Goal: Information Seeking & Learning: Find specific fact

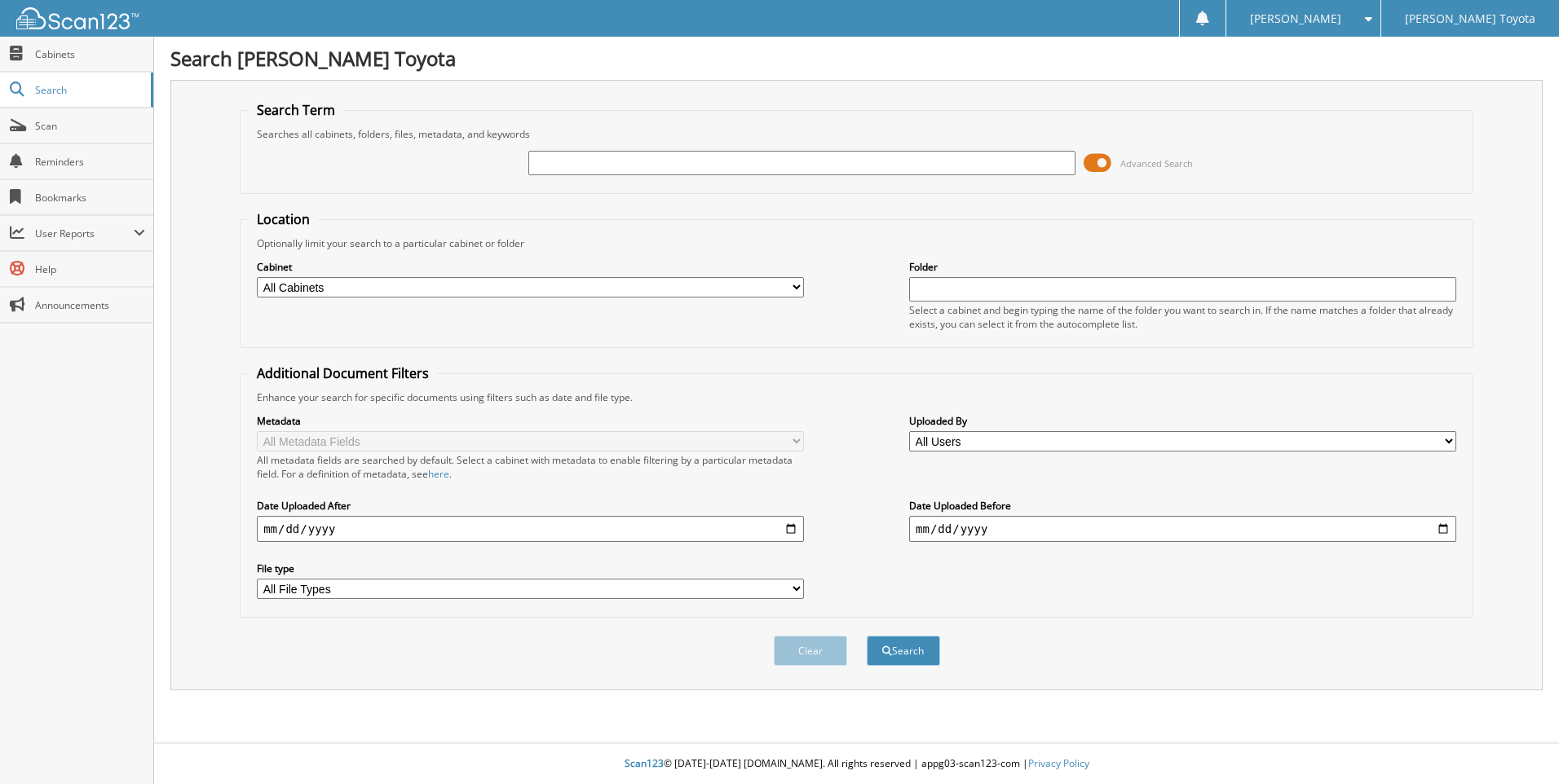
click at [661, 168] on input "text" at bounding box center [801, 162] width 547 height 25
type input "325932"
click at [867, 636] on button "Search" at bounding box center [903, 650] width 73 height 30
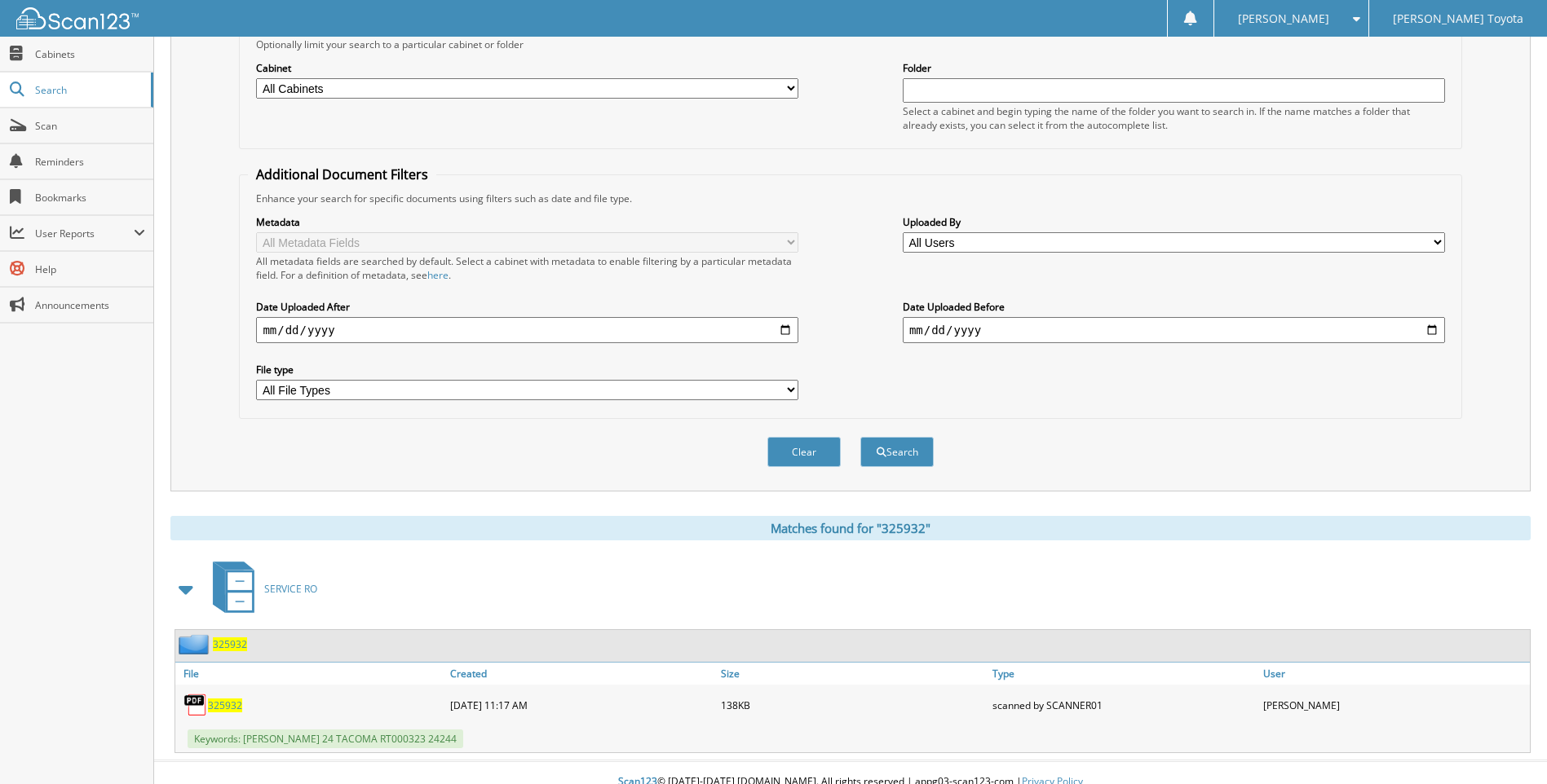
scroll to position [218, 0]
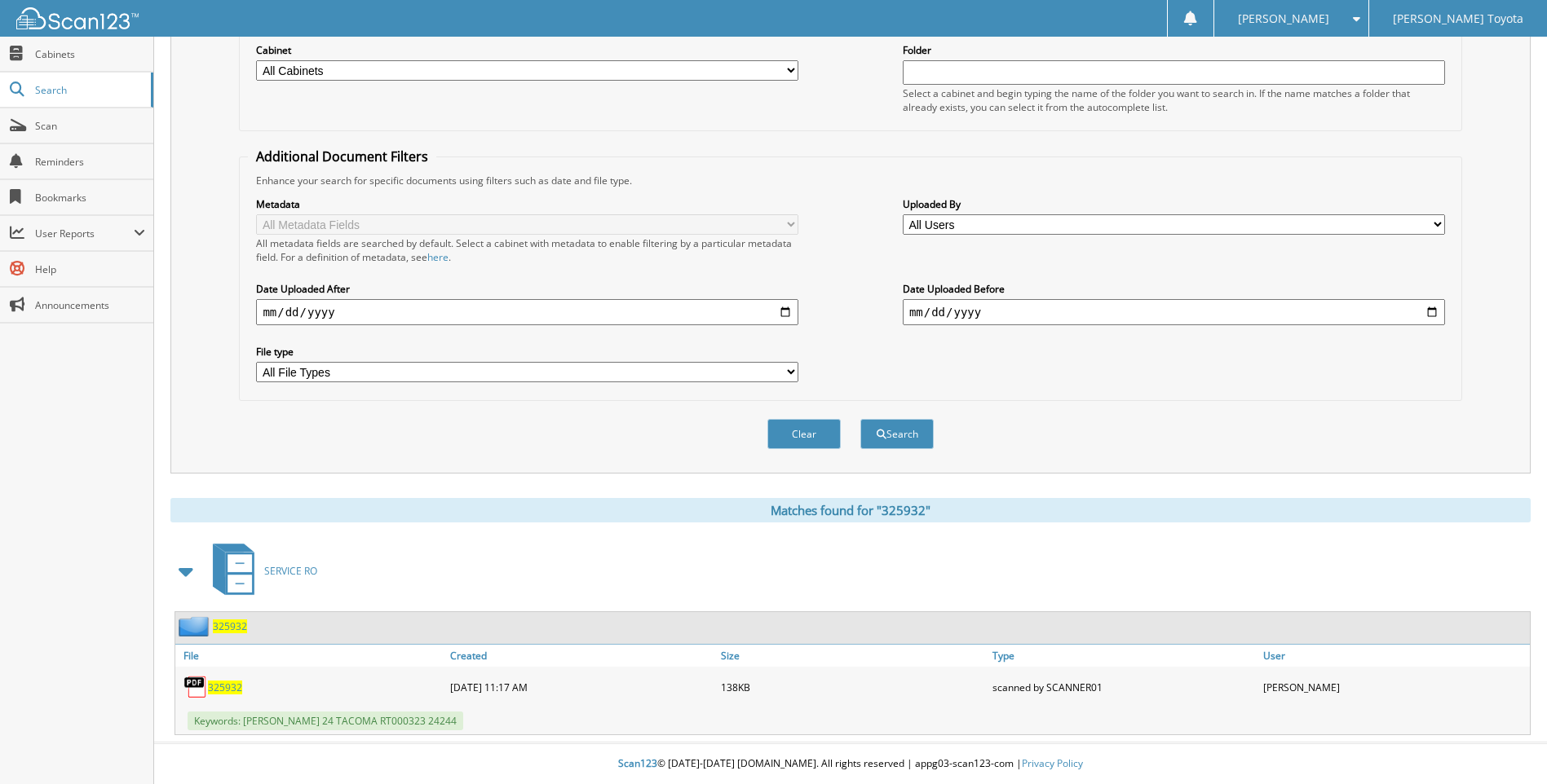
click at [228, 684] on span "325932" at bounding box center [225, 687] width 35 height 14
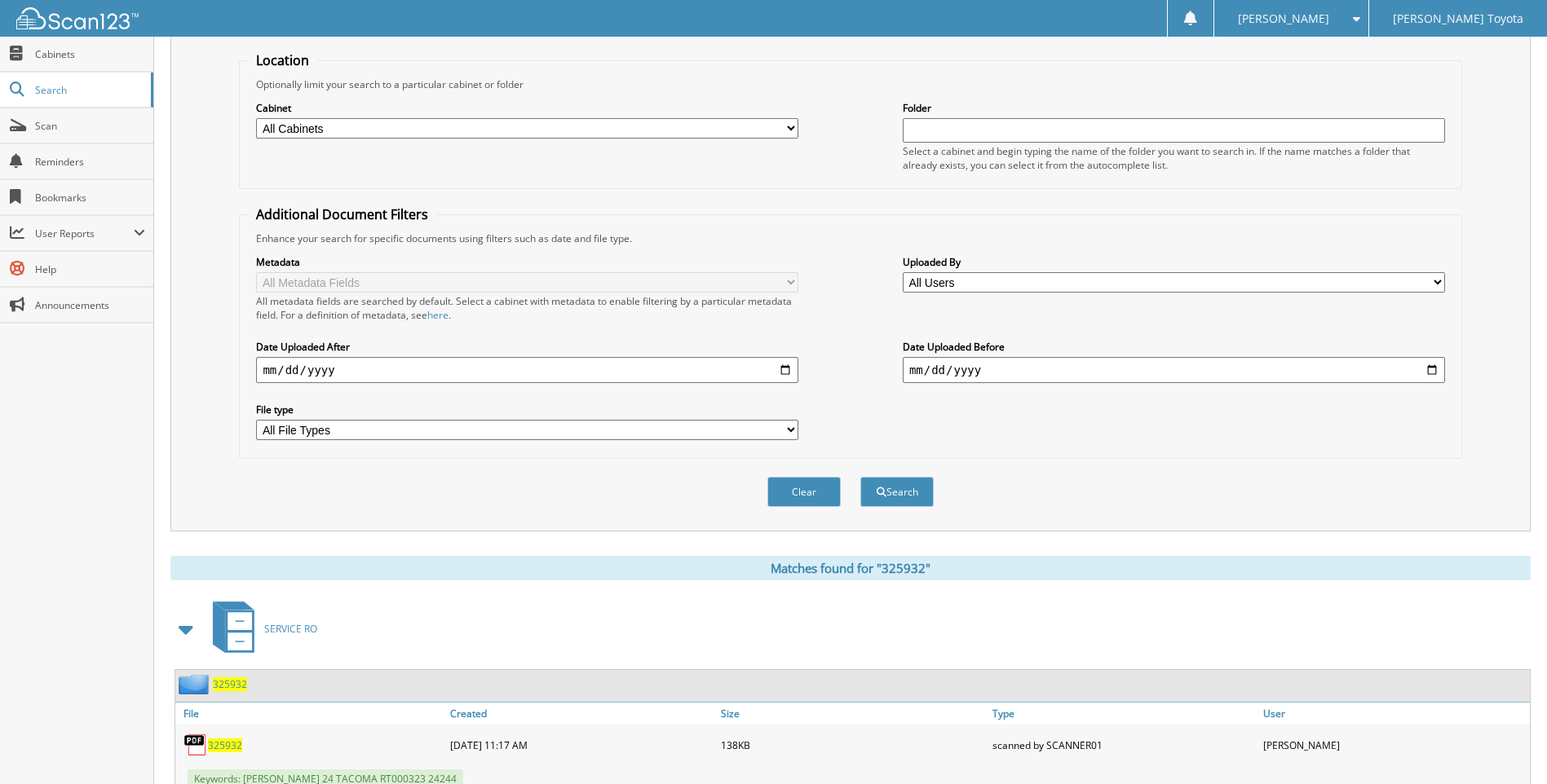
scroll to position [0, 0]
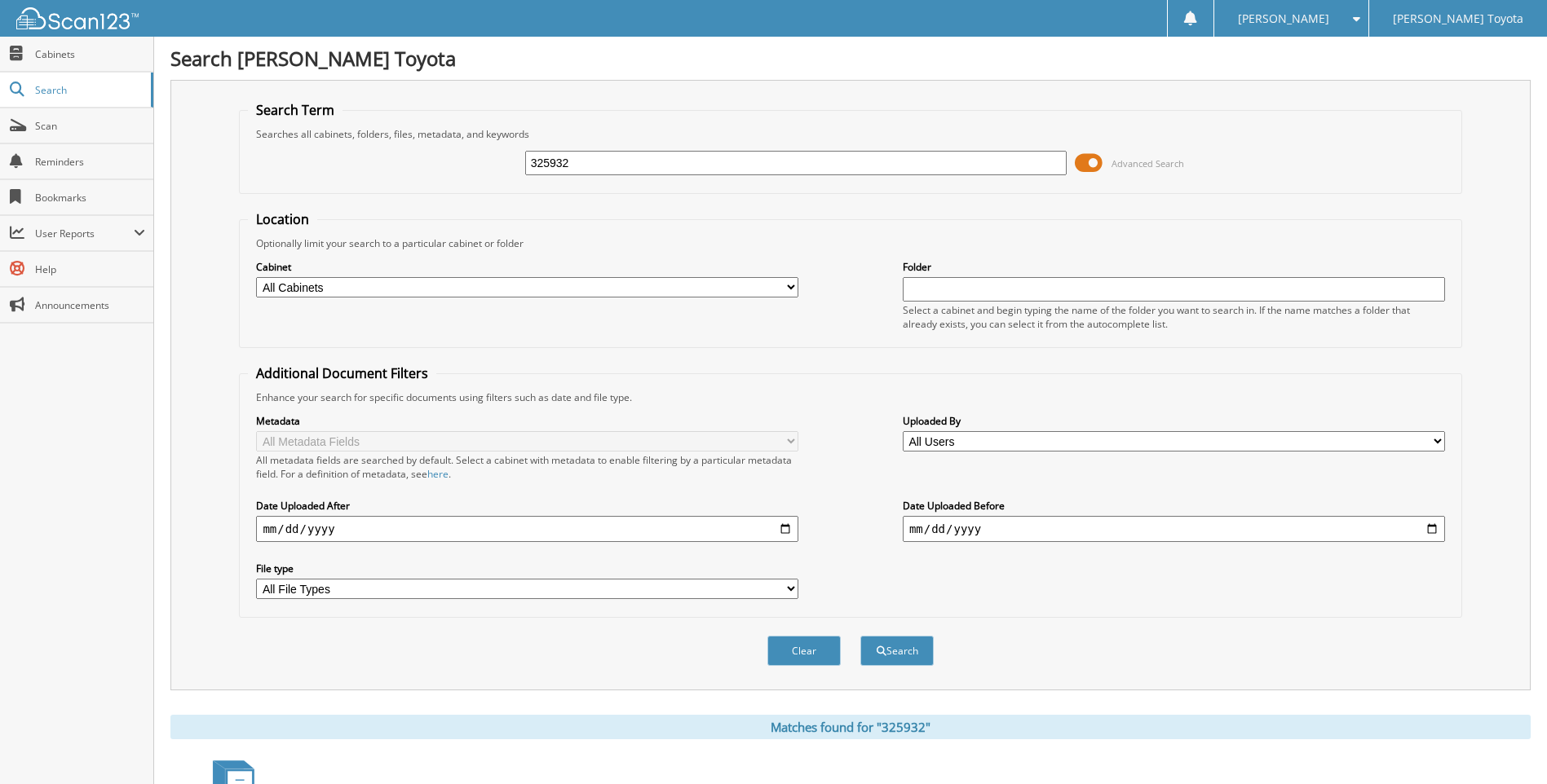
drag, startPoint x: 671, startPoint y: 163, endPoint x: 491, endPoint y: 163, distance: 180.0
click at [491, 163] on div "325932 Advanced Search" at bounding box center [850, 162] width 1204 height 44
type input "325878"
click at [860, 636] on button "Search" at bounding box center [896, 650] width 73 height 30
click at [653, 155] on input "325878" at bounding box center [795, 162] width 542 height 25
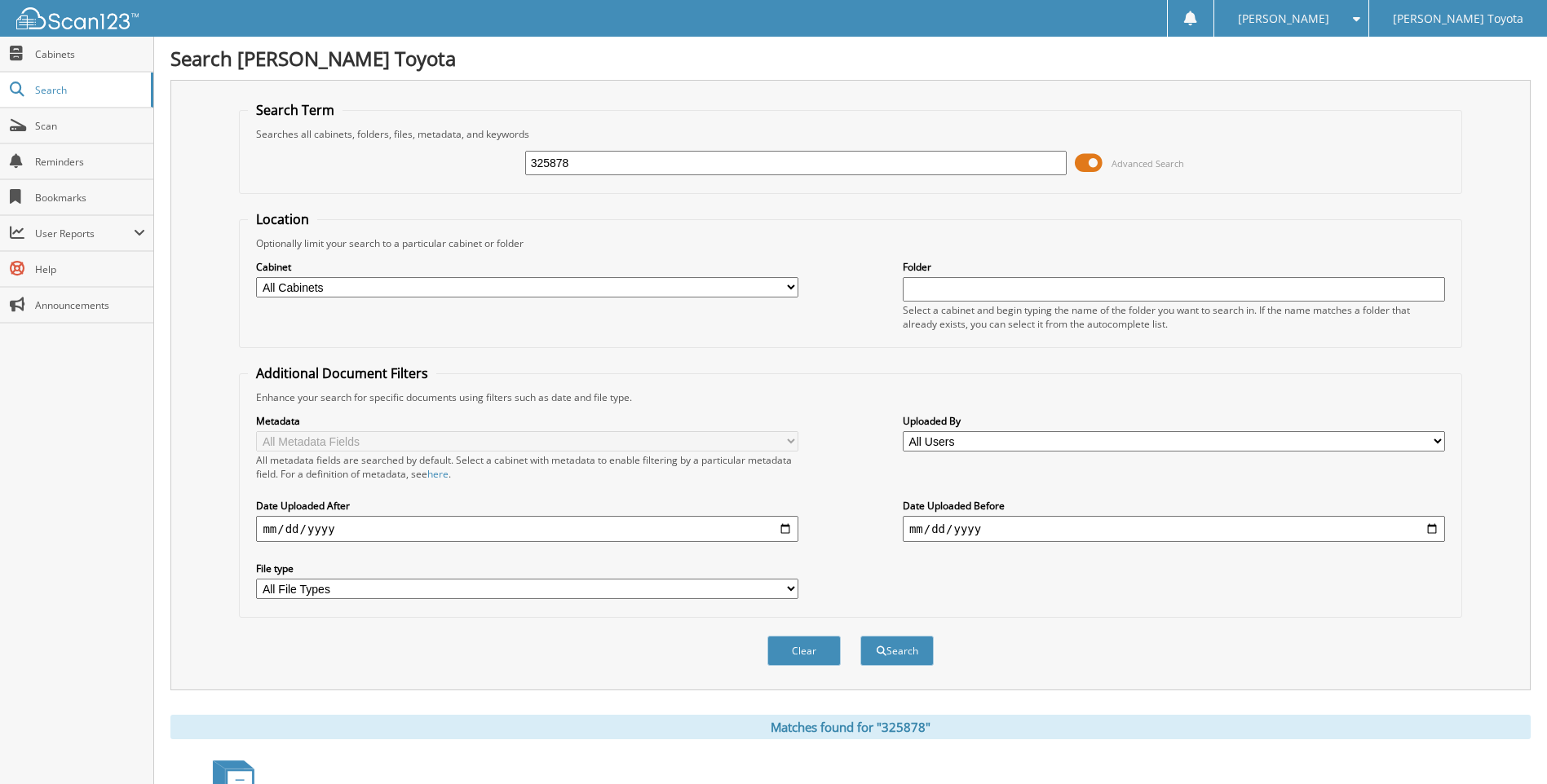
drag, startPoint x: 638, startPoint y: 159, endPoint x: 481, endPoint y: 141, distance: 158.0
click at [481, 141] on div "325878 Advanced Search" at bounding box center [850, 162] width 1204 height 44
type input "326082"
click at [860, 636] on button "Search" at bounding box center [896, 650] width 73 height 30
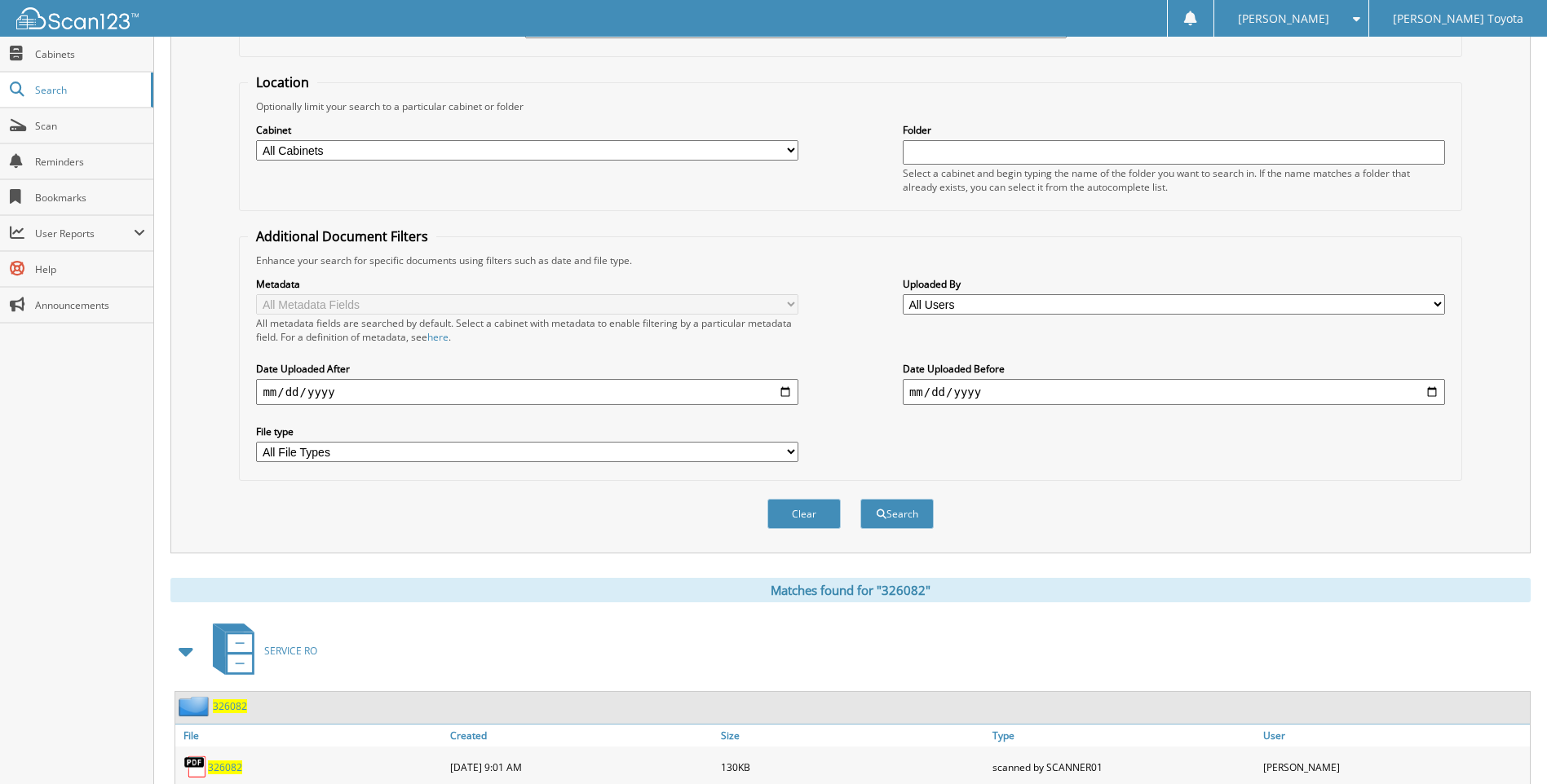
scroll to position [218, 0]
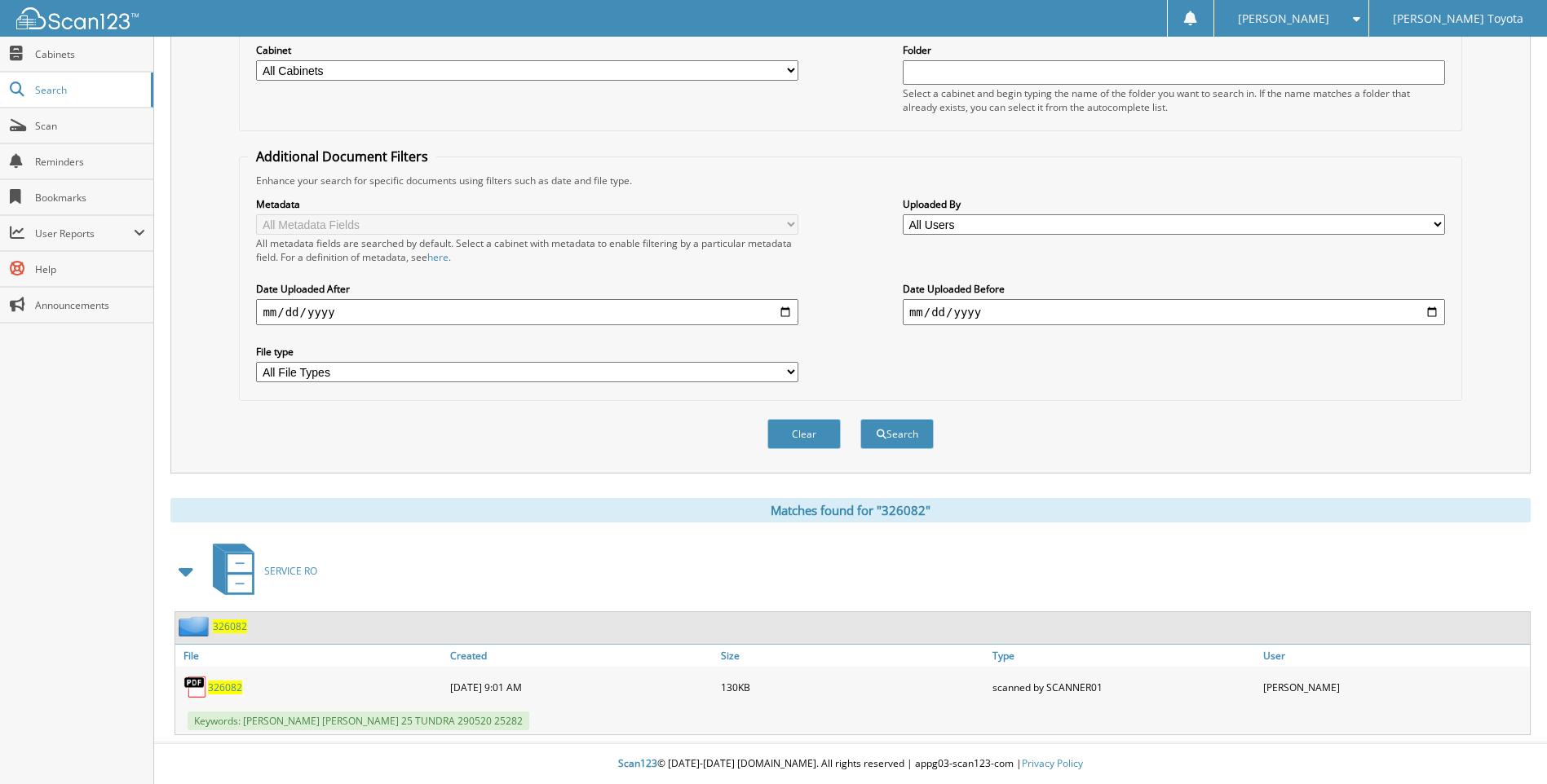
click at [233, 687] on span "326082" at bounding box center [225, 687] width 35 height 14
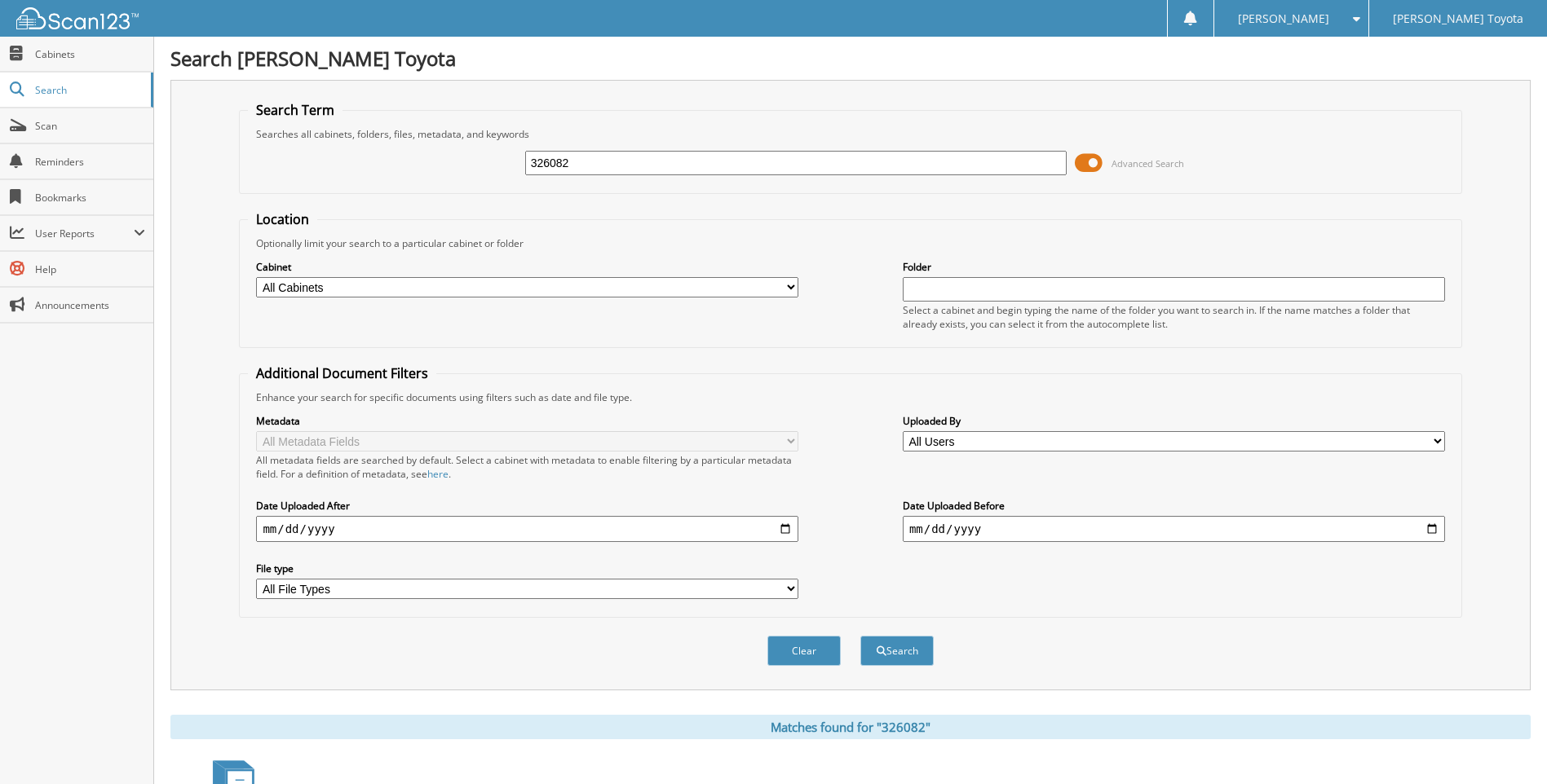
click at [690, 166] on input "326082" at bounding box center [795, 162] width 542 height 25
type input "3"
type input "325973"
click at [860, 636] on button "Search" at bounding box center [896, 650] width 73 height 30
drag, startPoint x: 578, startPoint y: 159, endPoint x: 489, endPoint y: 151, distance: 89.4
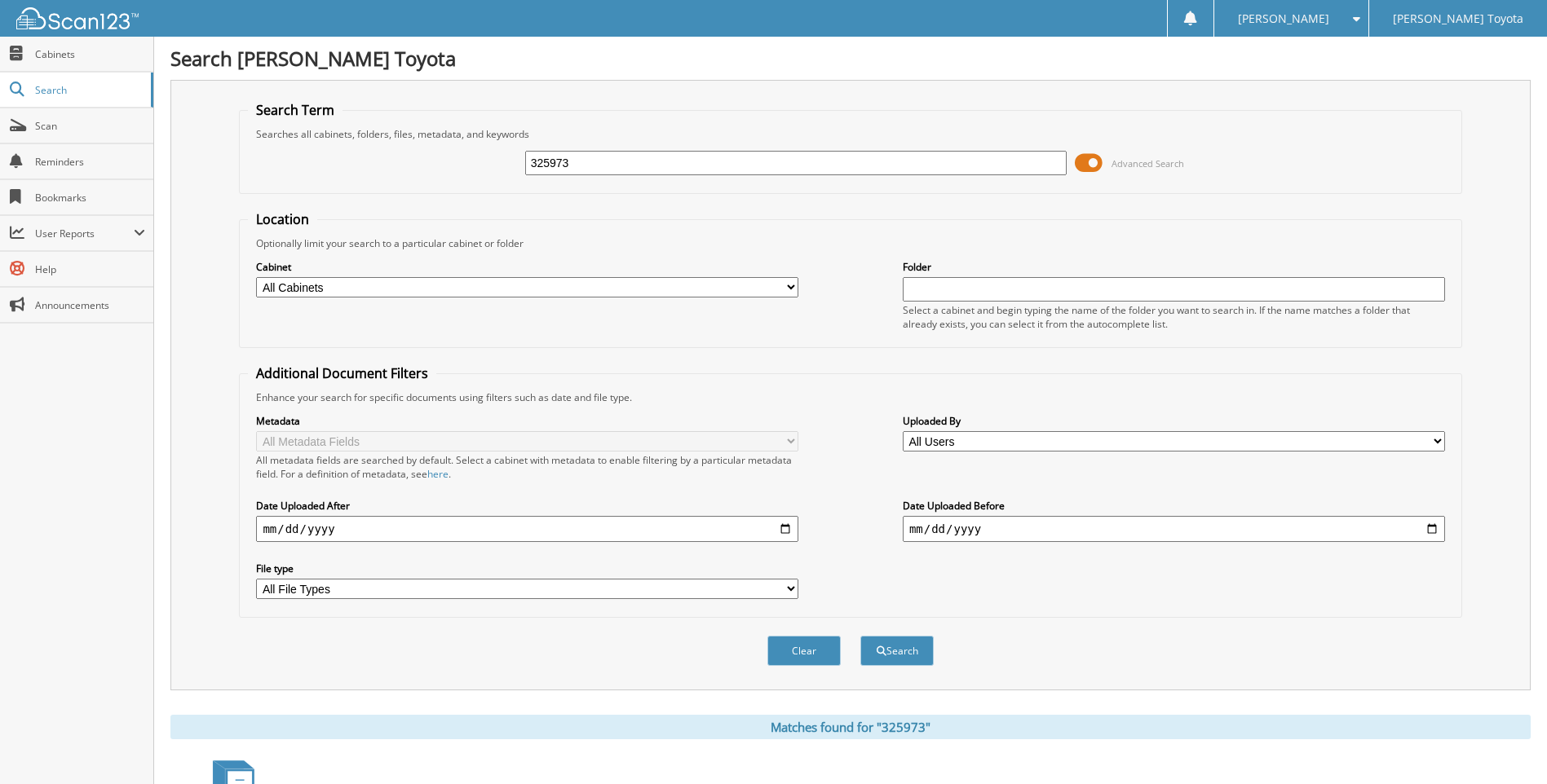
click at [489, 153] on div "325973 Advanced Search" at bounding box center [850, 162] width 1204 height 44
type input "324832"
click at [860, 636] on button "Search" at bounding box center [896, 650] width 73 height 30
drag, startPoint x: 528, startPoint y: 154, endPoint x: 468, endPoint y: 149, distance: 60.2
click at [468, 149] on div "324832 Advanced Search" at bounding box center [850, 162] width 1204 height 44
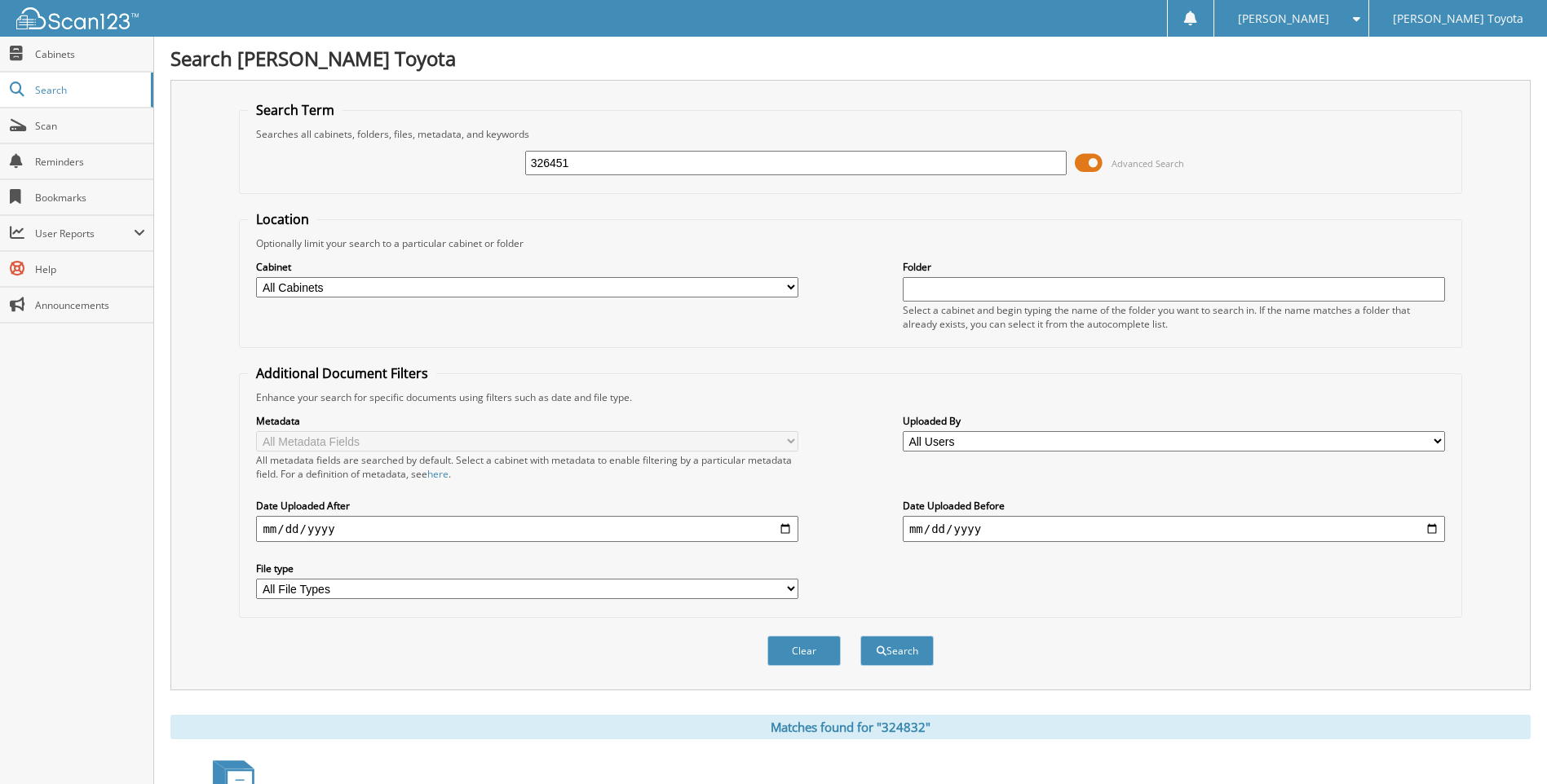
type input "326451"
click at [860, 636] on button "Search" at bounding box center [896, 650] width 73 height 30
drag, startPoint x: 594, startPoint y: 166, endPoint x: 442, endPoint y: 158, distance: 152.2
click at [442, 158] on div "326451 Advanced Search" at bounding box center [850, 162] width 1204 height 44
type input "326466"
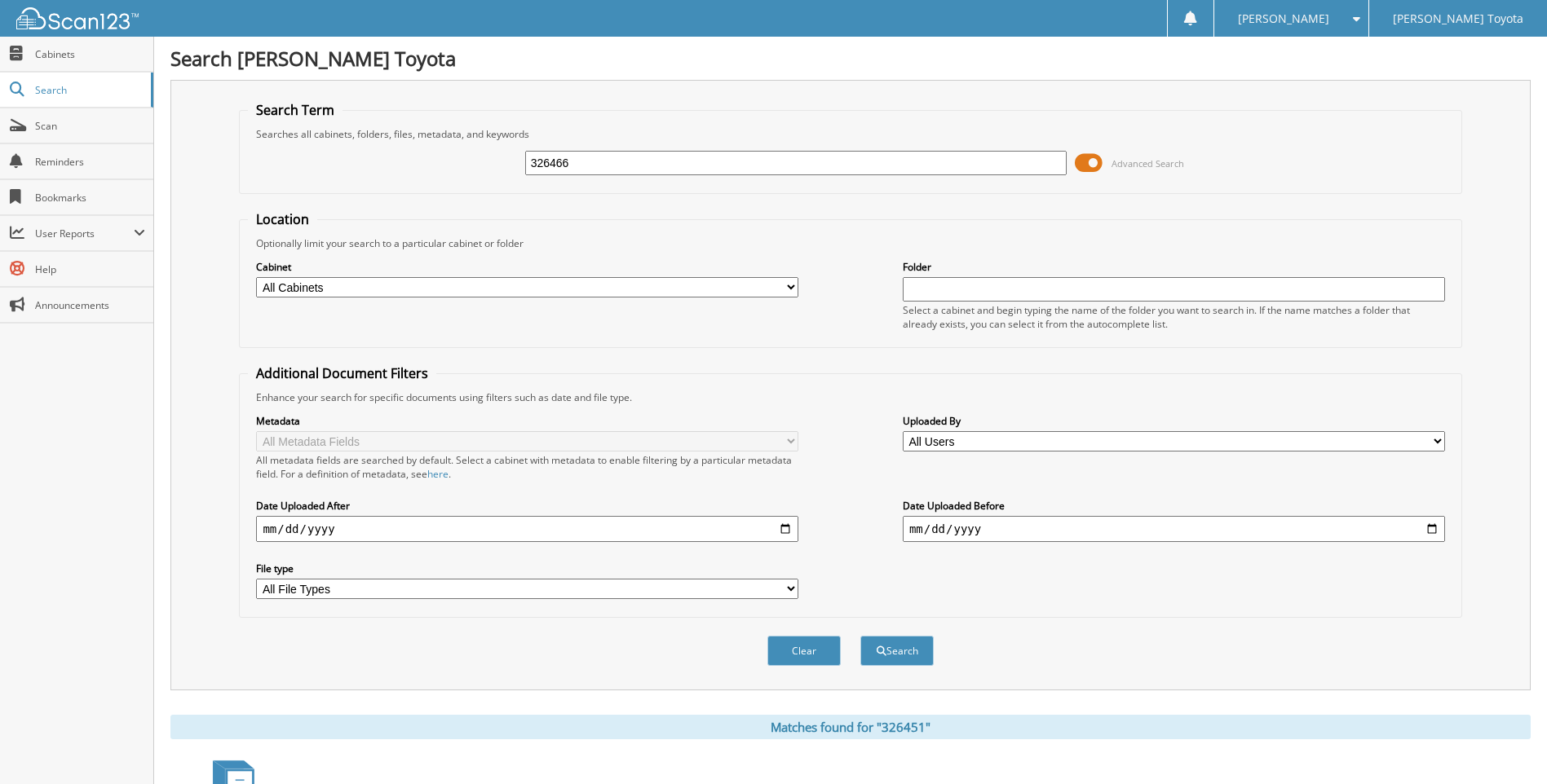
click at [860, 636] on button "Search" at bounding box center [896, 650] width 73 height 30
drag, startPoint x: 508, startPoint y: 152, endPoint x: 370, endPoint y: 127, distance: 140.2
click at [371, 127] on fieldset "Search Term Searches all cabinets, folders, files, metadata, and keywords 32646…" at bounding box center [850, 147] width 1222 height 93
type input "325824"
click at [860, 636] on button "Search" at bounding box center [896, 650] width 73 height 30
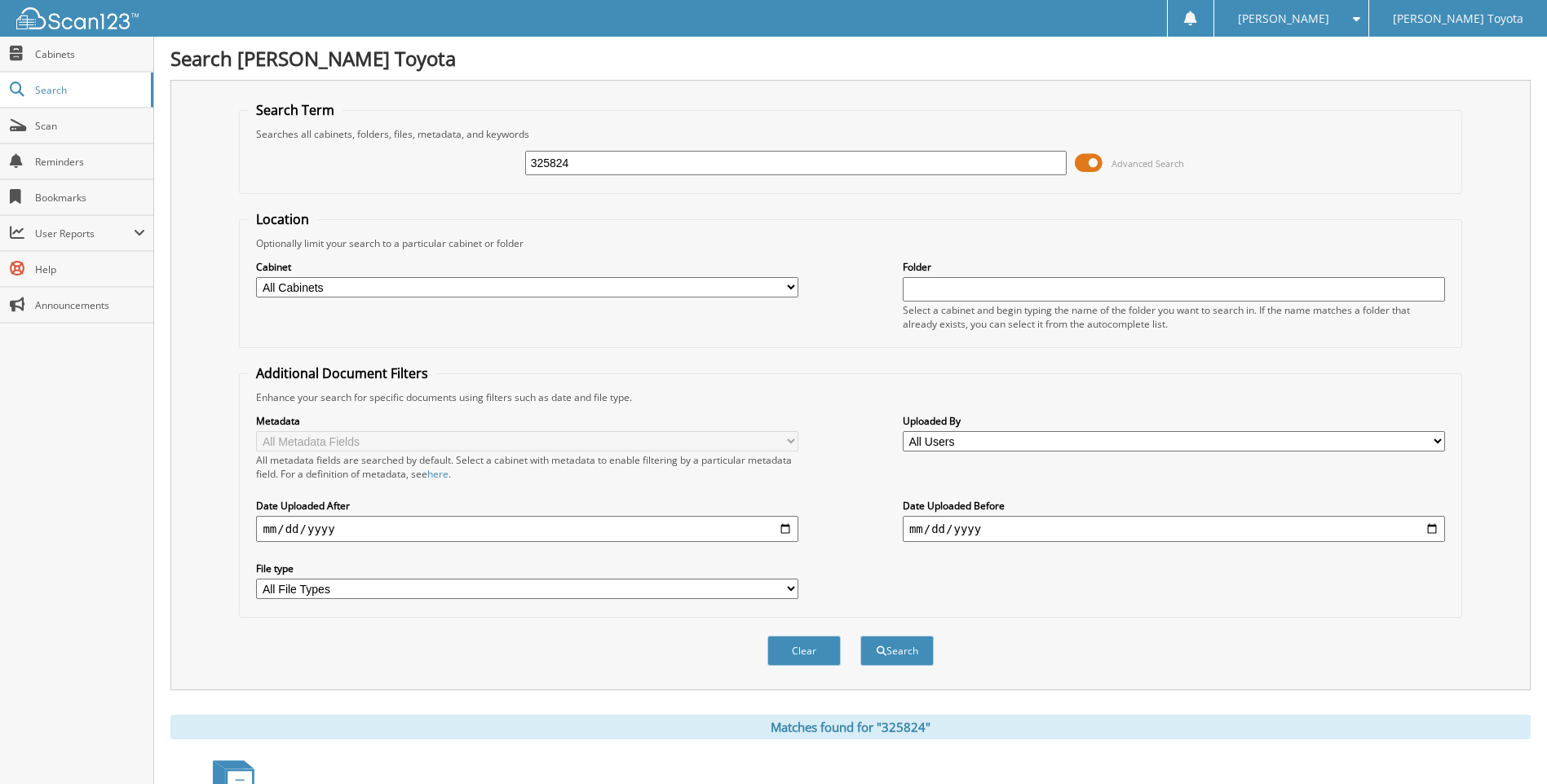
drag, startPoint x: 573, startPoint y: 161, endPoint x: 429, endPoint y: 163, distance: 144.0
click at [431, 163] on div "325824 Advanced Search" at bounding box center [850, 162] width 1204 height 44
type input "326413"
click at [860, 636] on button "Search" at bounding box center [896, 650] width 73 height 30
drag, startPoint x: 562, startPoint y: 155, endPoint x: 500, endPoint y: 154, distance: 62.0
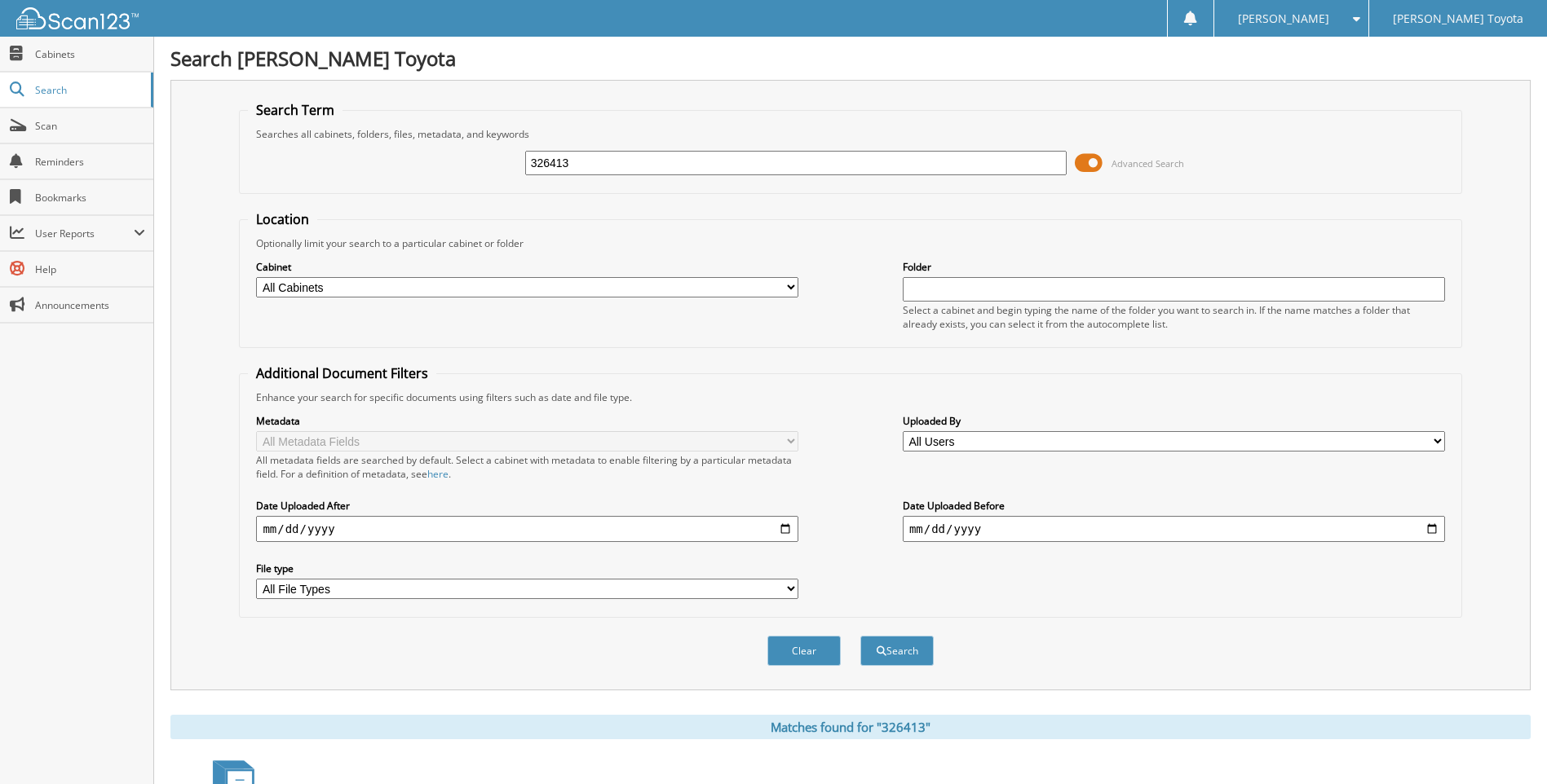
click at [500, 154] on div "326413 Advanced Search" at bounding box center [850, 162] width 1204 height 44
type input "327009"
click at [860, 636] on button "Search" at bounding box center [896, 650] width 73 height 30
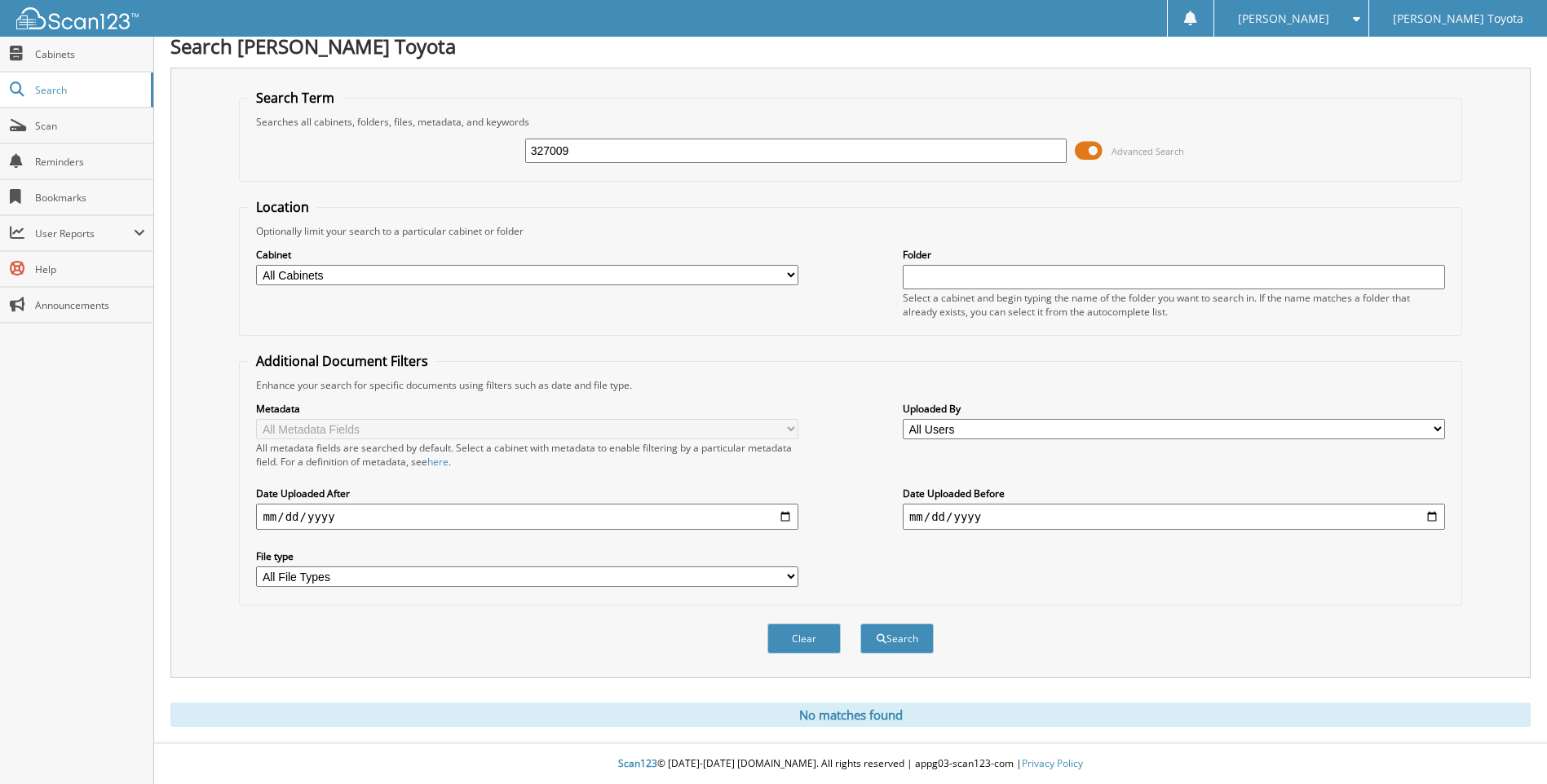
drag, startPoint x: 590, startPoint y: 146, endPoint x: 460, endPoint y: 141, distance: 130.1
click at [460, 141] on div "327009 Advanced Search" at bounding box center [850, 150] width 1204 height 44
type input "327183"
click at [860, 624] on button "Search" at bounding box center [896, 638] width 73 height 30
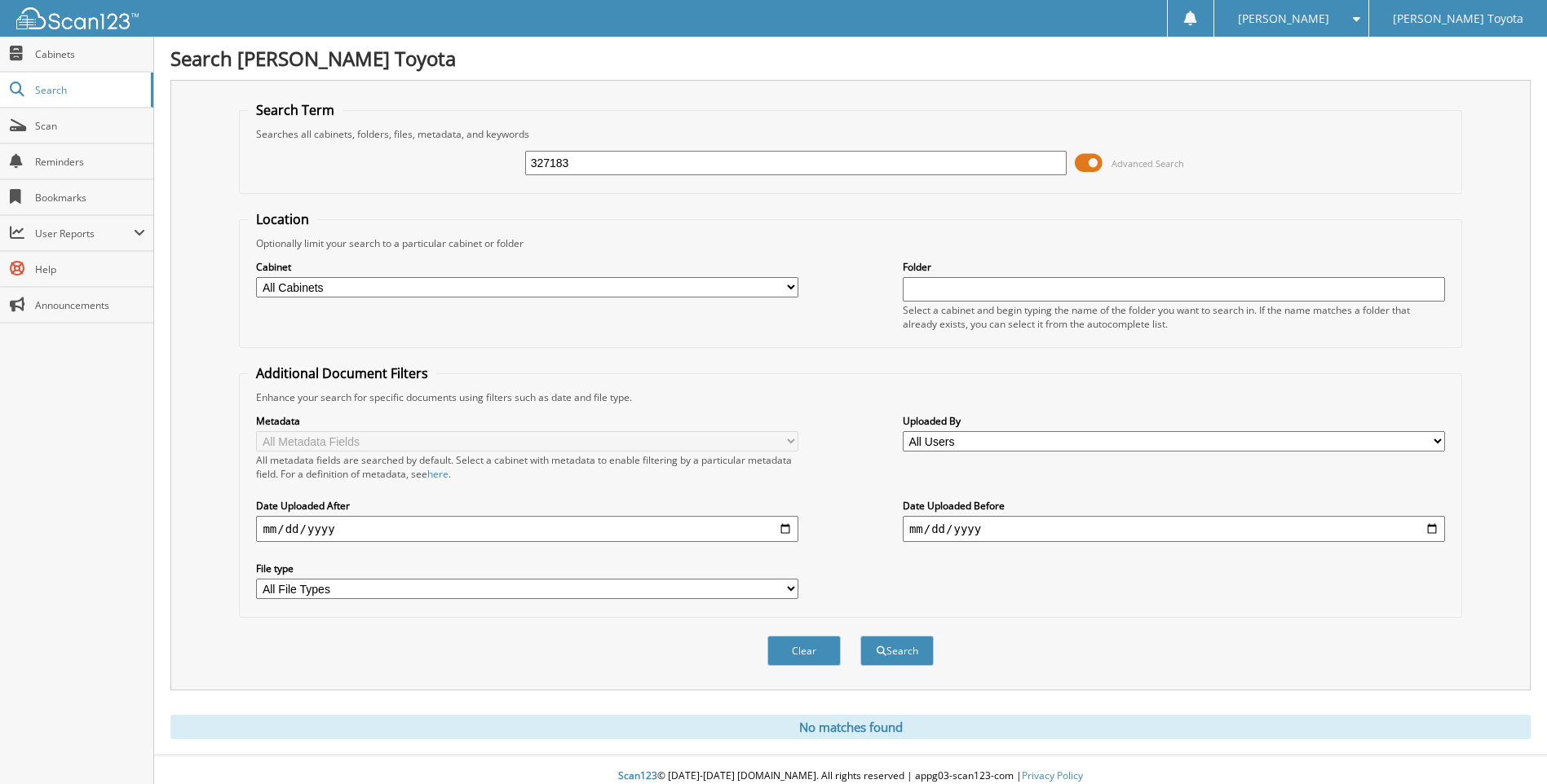
drag, startPoint x: 577, startPoint y: 162, endPoint x: 459, endPoint y: 161, distance: 118.0
click at [459, 161] on div "327183 Advanced Search" at bounding box center [850, 162] width 1204 height 44
type input "327350"
click at [860, 636] on button "Search" at bounding box center [896, 650] width 73 height 30
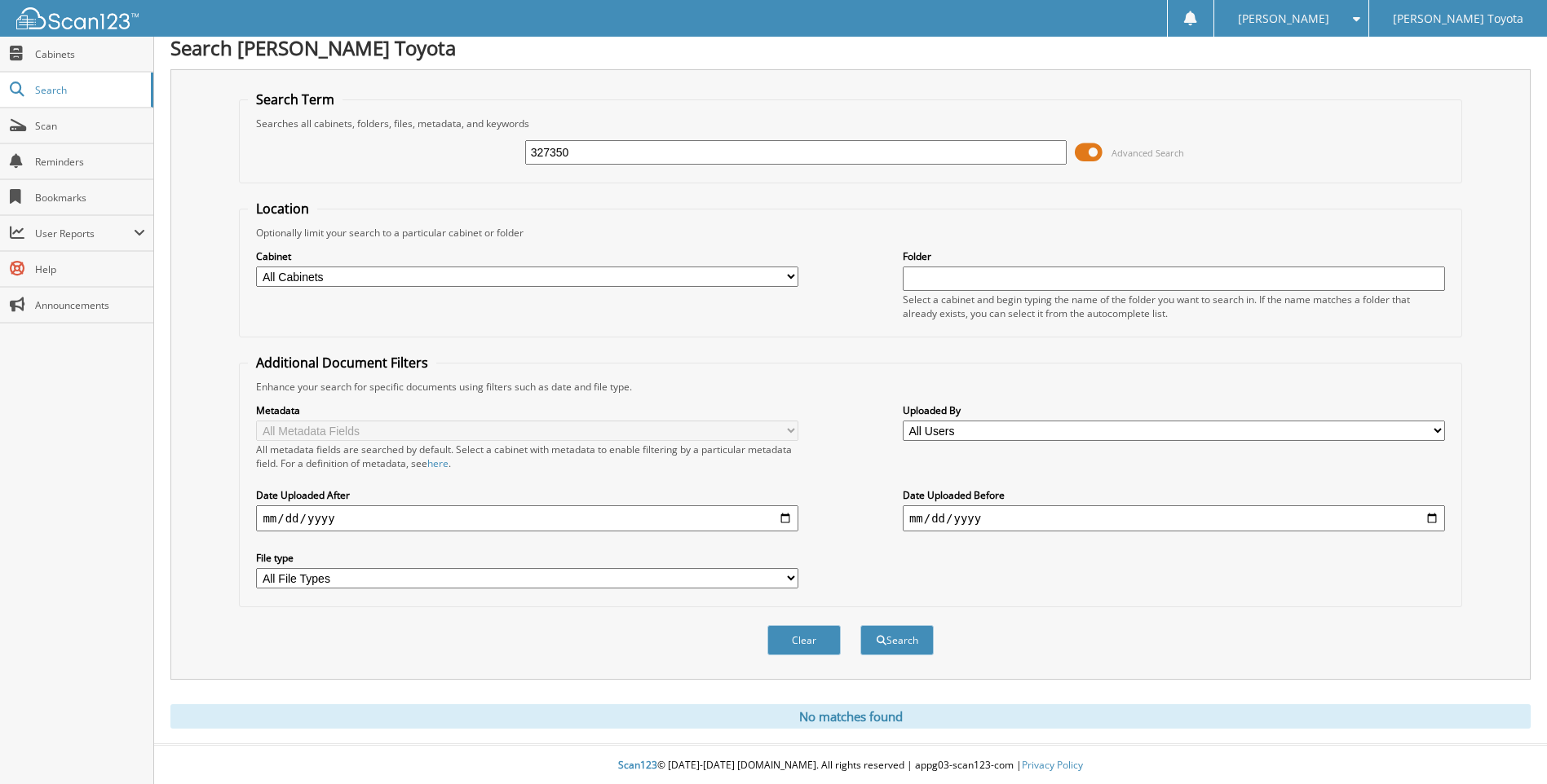
scroll to position [13, 0]
